Goal: Information Seeking & Learning: Find specific fact

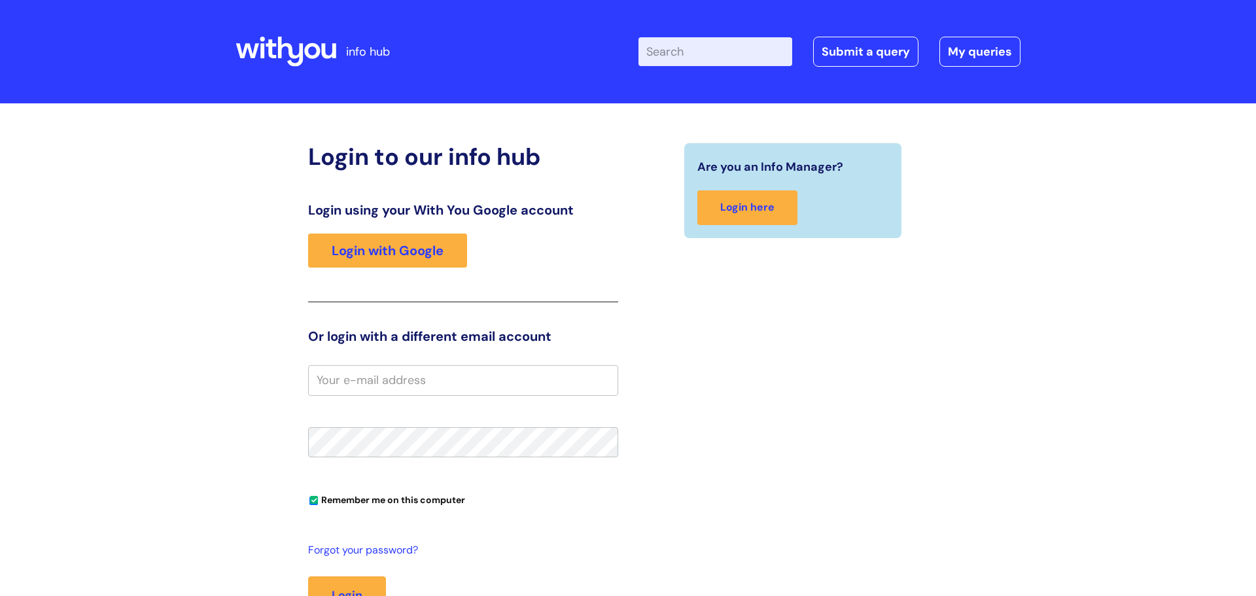
click at [676, 49] on input "Enter your search term here..." at bounding box center [715, 51] width 154 height 29
click at [351, 263] on link "Login with Google" at bounding box center [387, 251] width 159 height 34
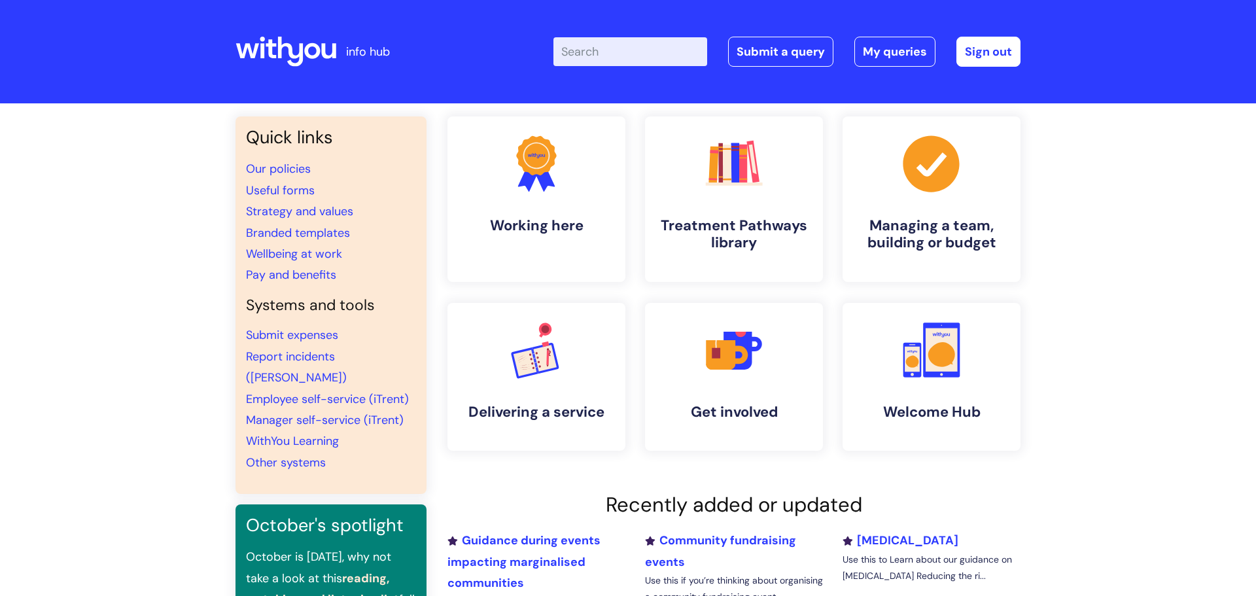
click at [668, 55] on input "Enter your search term here..." at bounding box center [630, 51] width 154 height 29
type input "blue light card"
click button "Search" at bounding box center [0, 0] width 0 height 0
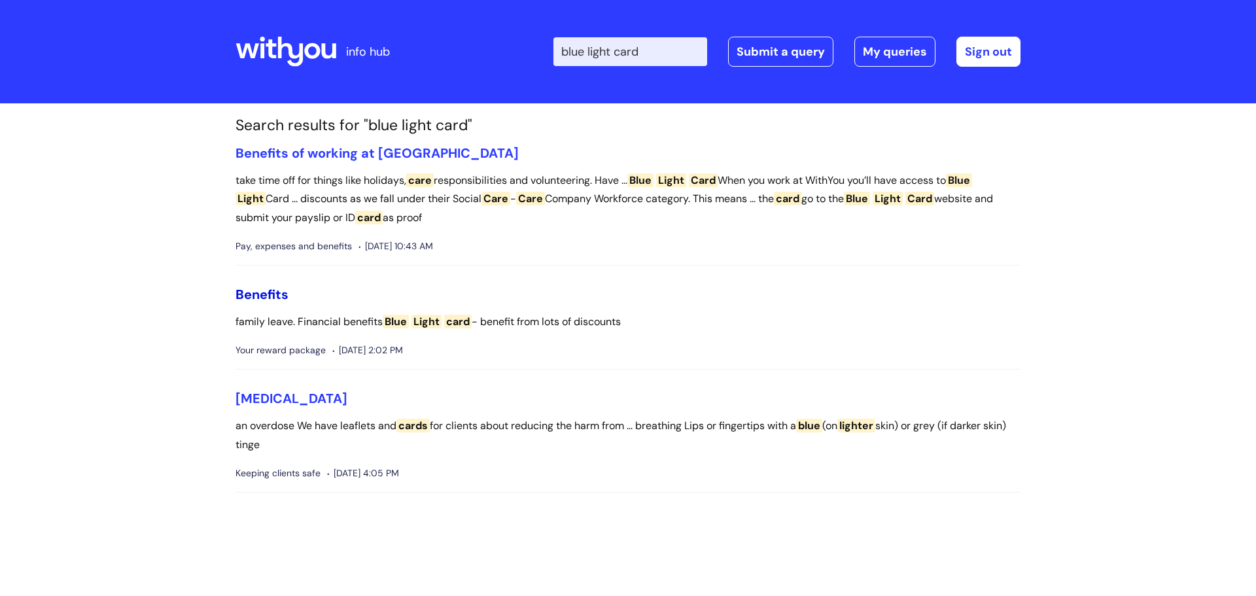
click at [257, 294] on link "Benefits" at bounding box center [261, 294] width 53 height 17
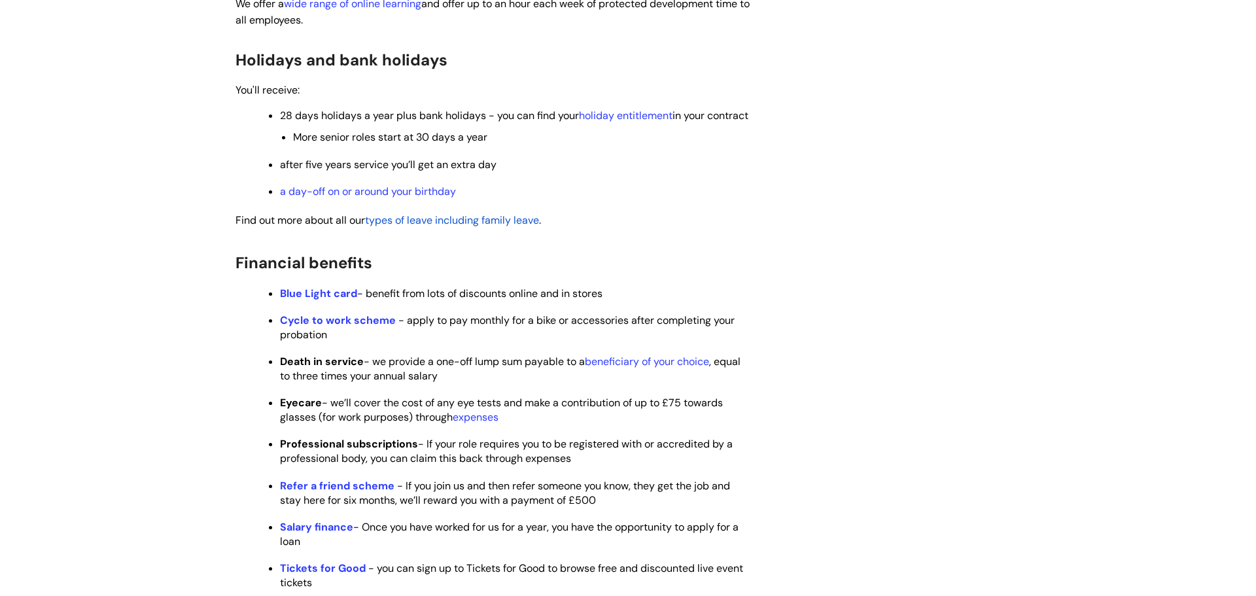
scroll to position [523, 0]
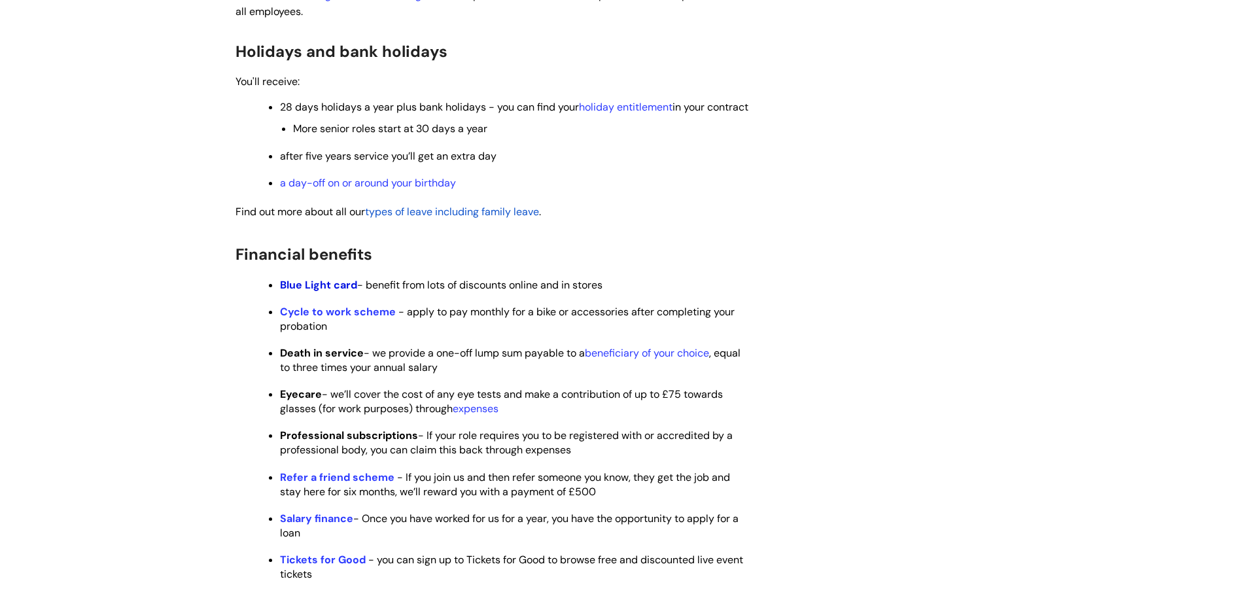
click at [310, 292] on strong "Blue Light card" at bounding box center [318, 285] width 77 height 14
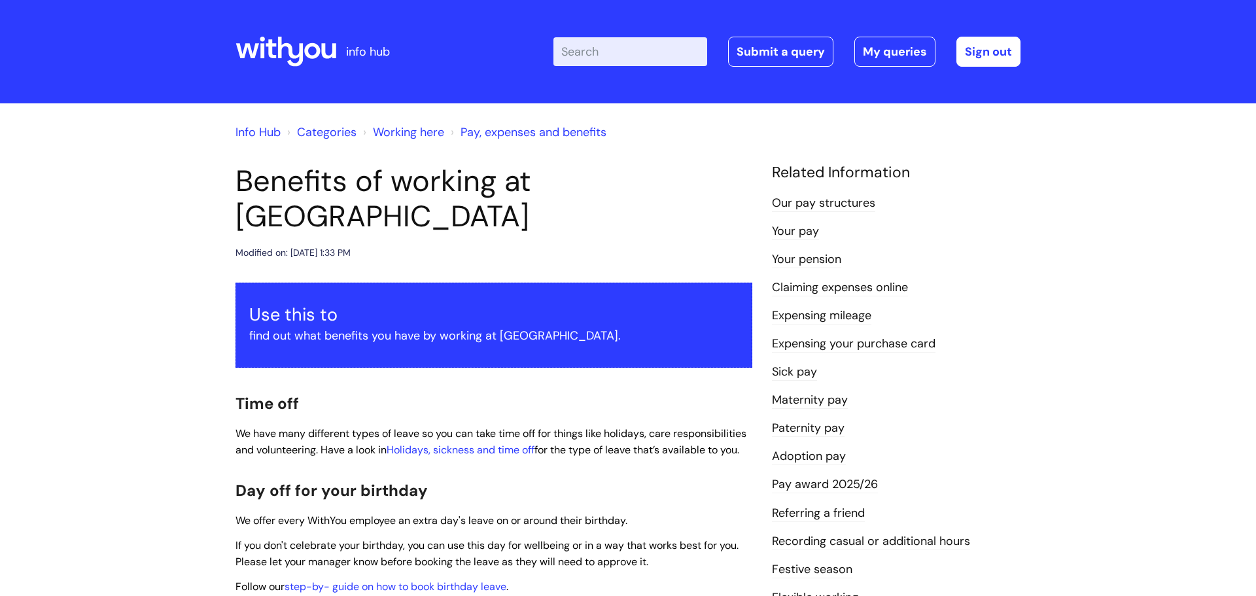
scroll to position [1398, 0]
